Goal: Task Accomplishment & Management: Manage account settings

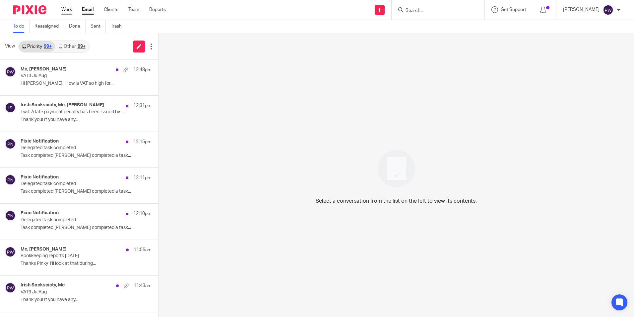
click at [66, 8] on link "Work" at bounding box center [66, 9] width 11 height 7
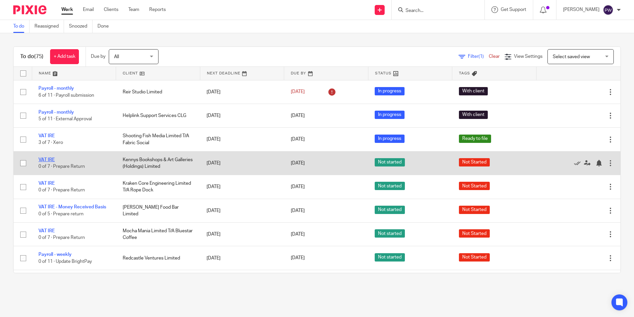
click at [49, 158] on link "VAT IRE" at bounding box center [46, 159] width 16 height 5
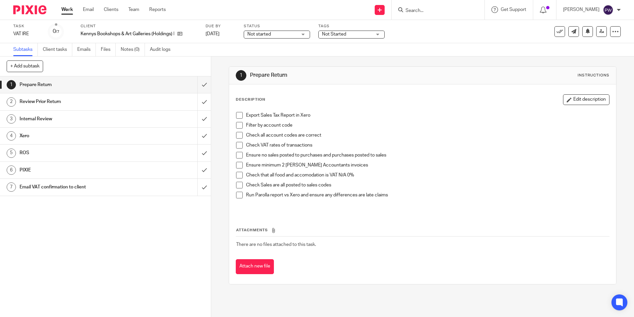
click at [268, 32] on span "Not started" at bounding box center [260, 34] width 24 height 5
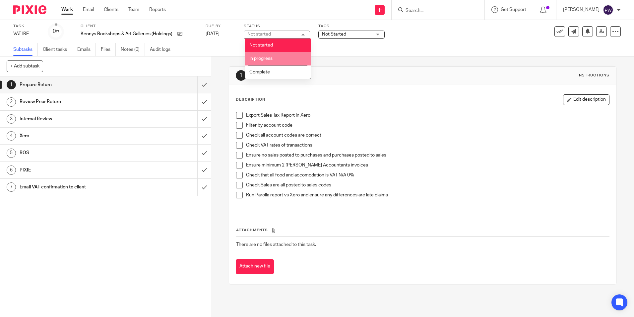
click at [261, 59] on span "In progress" at bounding box center [261, 58] width 23 height 5
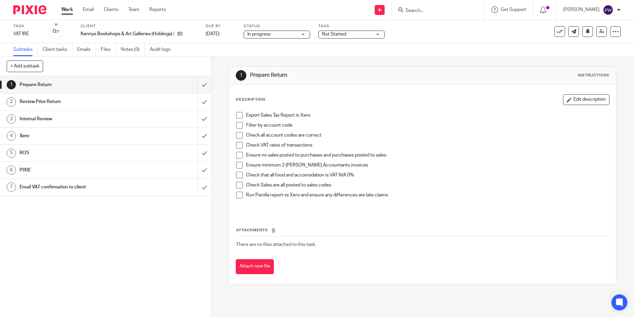
click at [334, 34] on span "Not Started" at bounding box center [334, 34] width 24 height 5
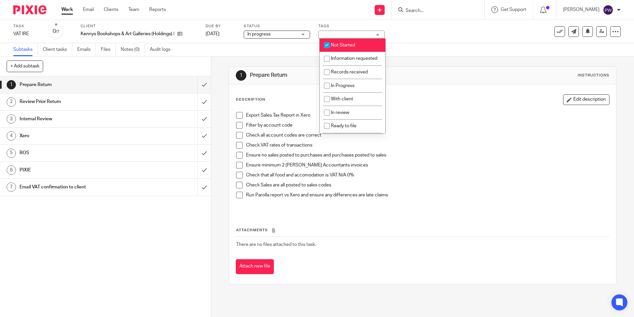
click at [347, 46] on span "Not Started" at bounding box center [343, 45] width 24 height 5
checkbox input "false"
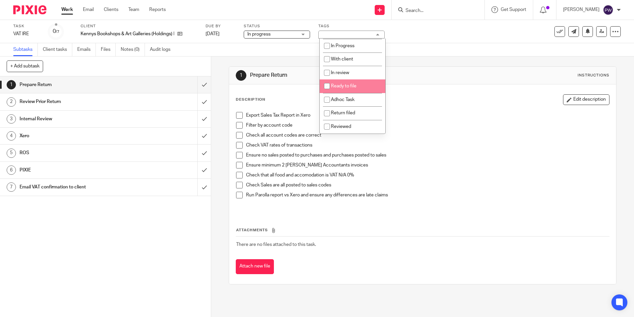
scroll to position [46, 0]
click at [335, 72] on span "In review" at bounding box center [340, 72] width 18 height 5
checkbox input "true"
click at [238, 114] on span at bounding box center [239, 115] width 7 height 7
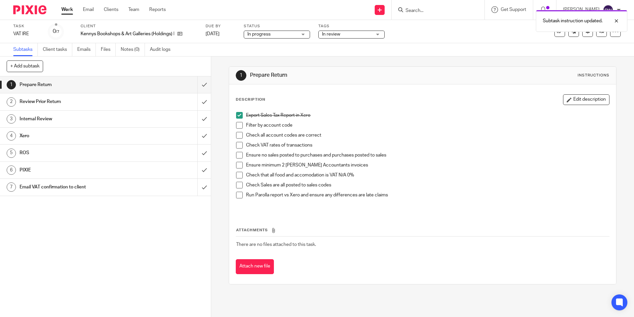
click at [236, 125] on span at bounding box center [239, 125] width 7 height 7
click at [236, 134] on span at bounding box center [239, 135] width 7 height 7
click at [238, 144] on span at bounding box center [239, 145] width 7 height 7
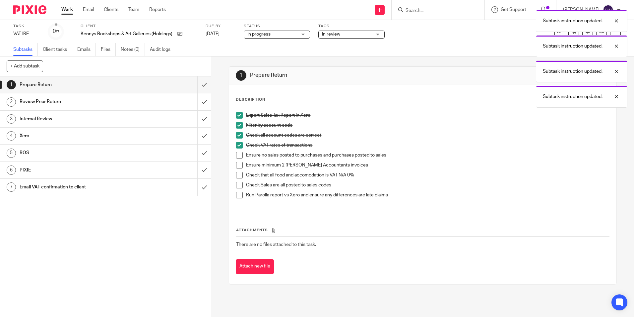
click at [237, 152] on span at bounding box center [239, 155] width 7 height 7
click at [237, 165] on span at bounding box center [239, 165] width 7 height 7
click at [236, 177] on span at bounding box center [239, 175] width 7 height 7
click at [240, 185] on span at bounding box center [239, 184] width 7 height 7
click at [237, 193] on span at bounding box center [239, 194] width 7 height 7
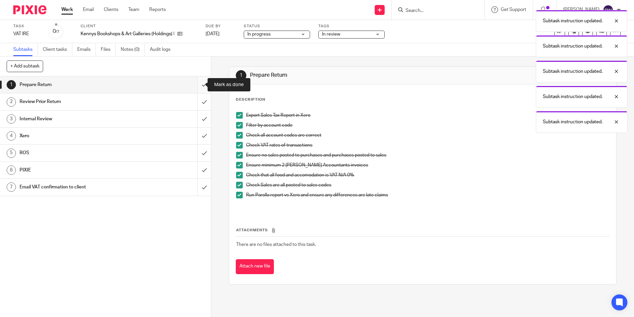
click at [198, 86] on input "submit" at bounding box center [105, 84] width 211 height 17
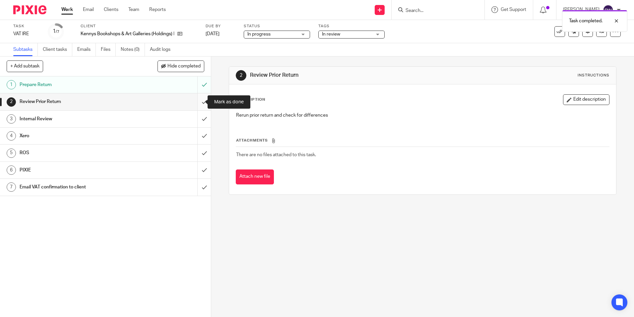
click at [197, 104] on input "submit" at bounding box center [105, 101] width 211 height 17
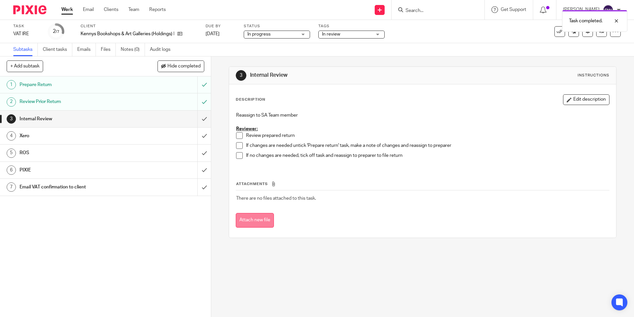
click at [265, 221] on button "Attach new file" at bounding box center [255, 220] width 38 height 15
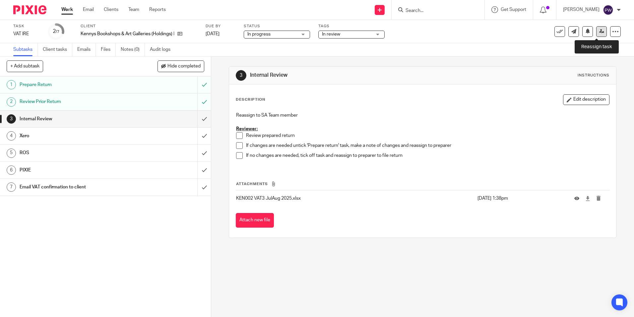
click at [600, 32] on icon at bounding box center [602, 31] width 5 height 5
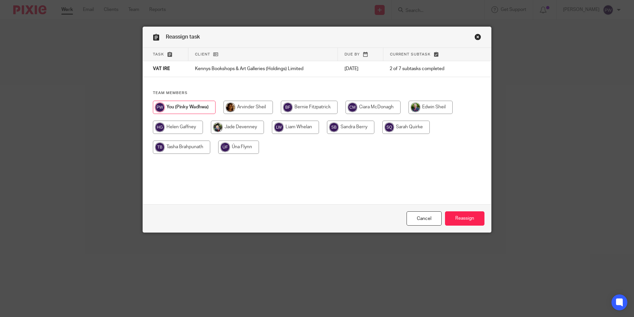
click at [176, 152] on input "radio" at bounding box center [181, 146] width 57 height 13
radio input "true"
click at [467, 215] on input "Reassign" at bounding box center [464, 218] width 39 height 14
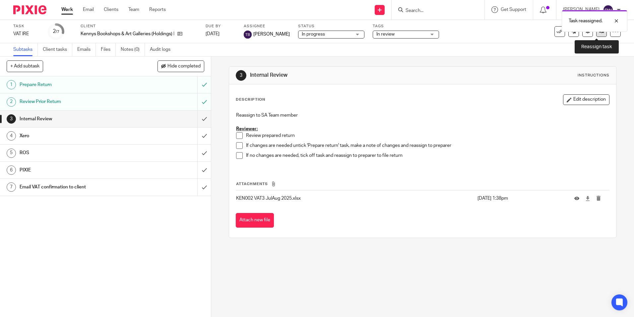
click at [598, 34] on link at bounding box center [602, 31] width 11 height 11
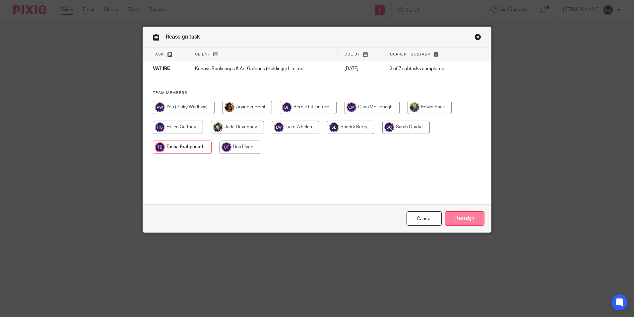
click at [469, 216] on input "Reassign" at bounding box center [464, 218] width 39 height 14
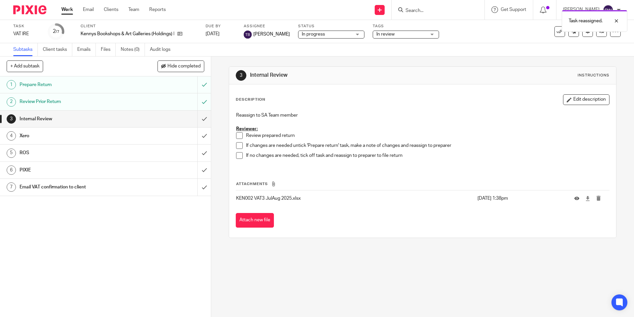
click at [65, 8] on link "Work" at bounding box center [67, 9] width 12 height 7
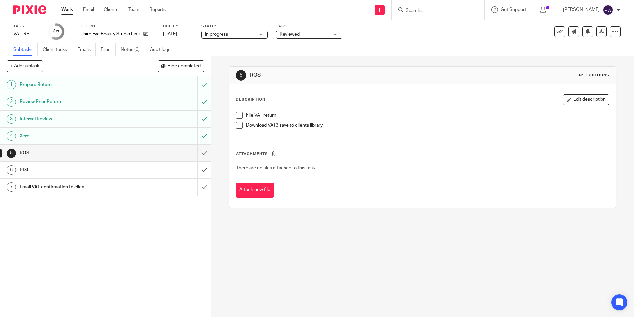
click at [65, 7] on link "Work" at bounding box center [67, 9] width 12 height 7
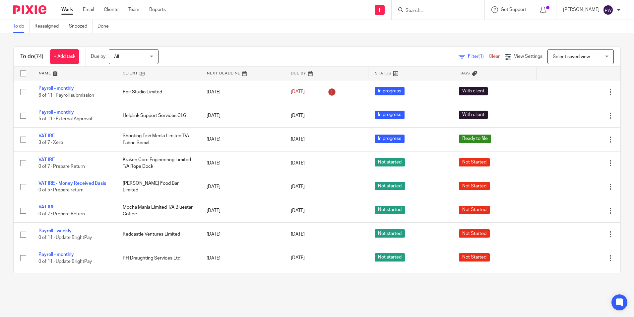
click at [575, 56] on span "Select saved view" at bounding box center [571, 56] width 37 height 5
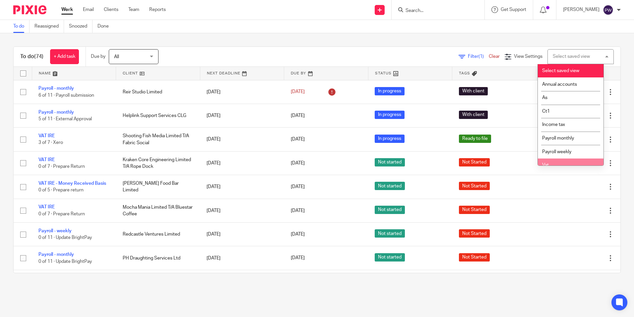
click at [559, 161] on li "Vat" at bounding box center [571, 165] width 66 height 14
